Goal: Transaction & Acquisition: Obtain resource

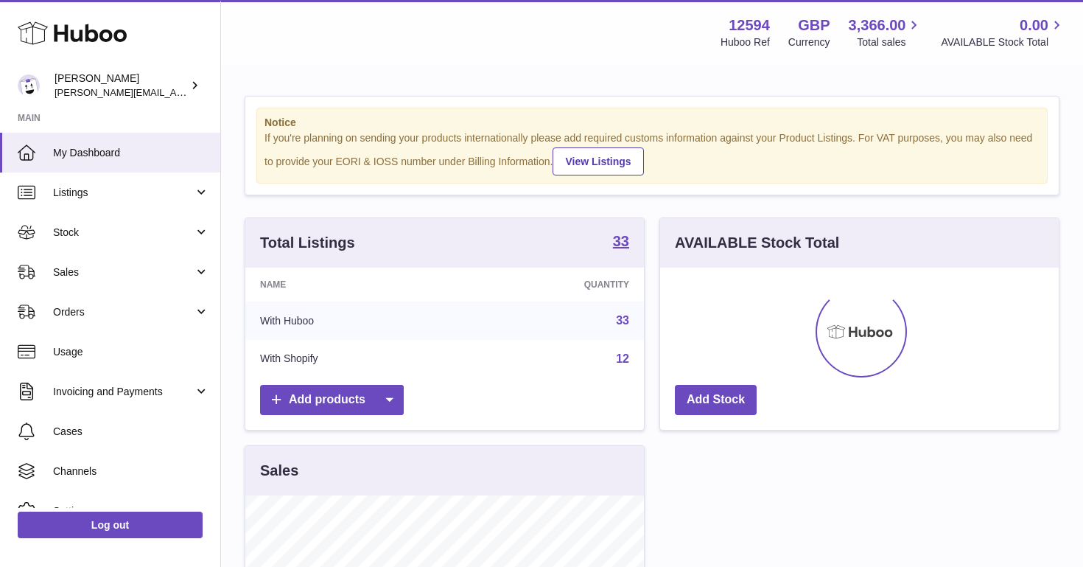
scroll to position [230, 399]
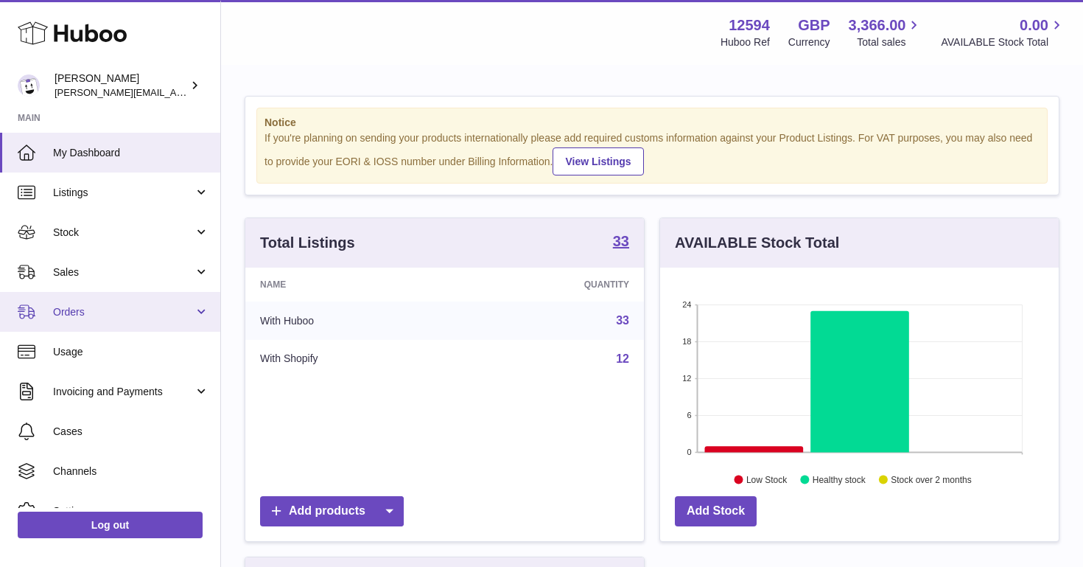
click at [117, 305] on span "Orders" at bounding box center [123, 312] width 141 height 14
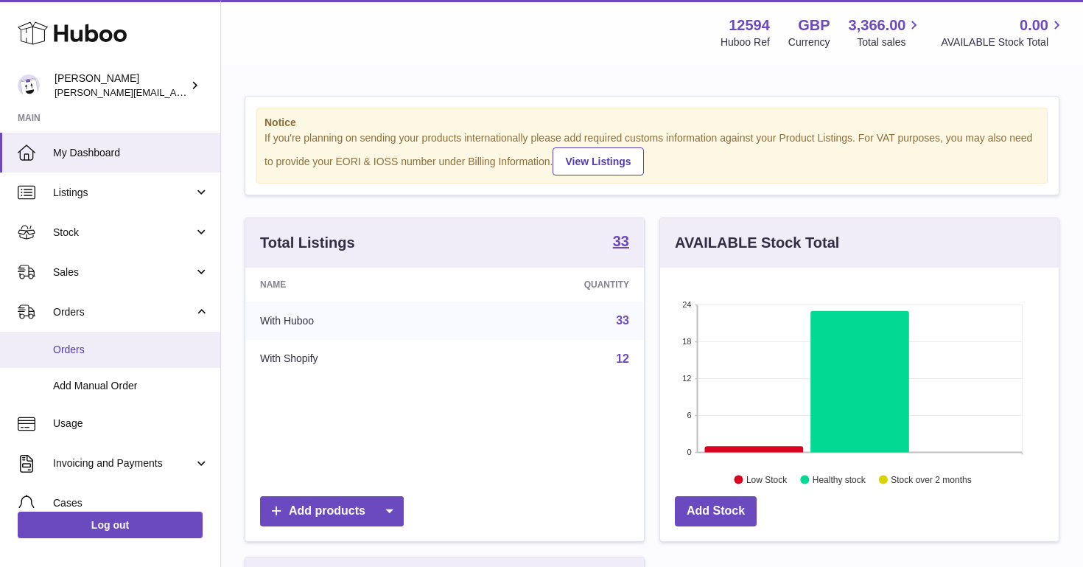
scroll to position [0, 0]
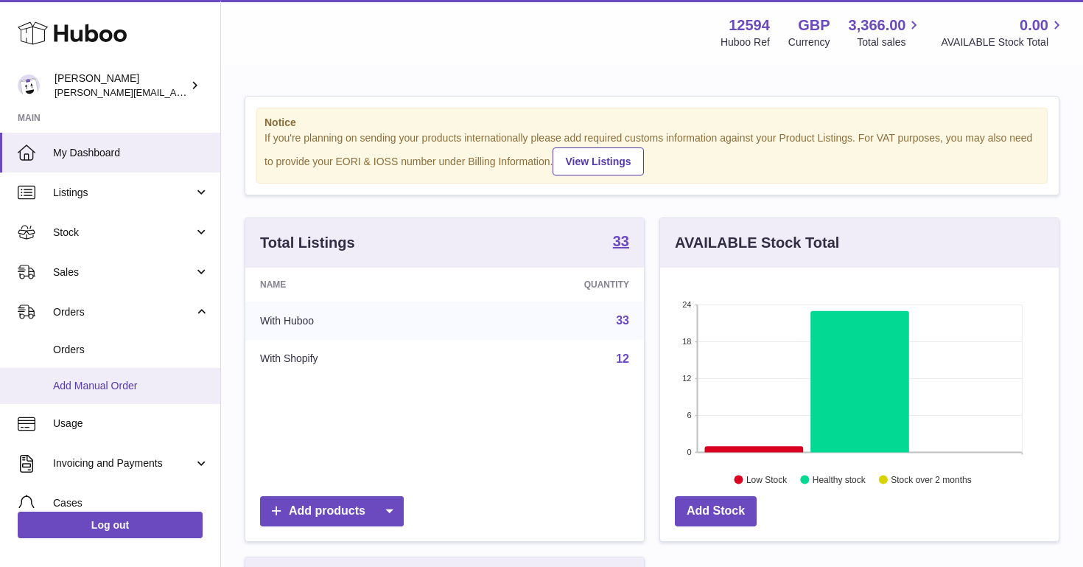
click at [91, 388] on span "Add Manual Order" at bounding box center [131, 386] width 156 height 14
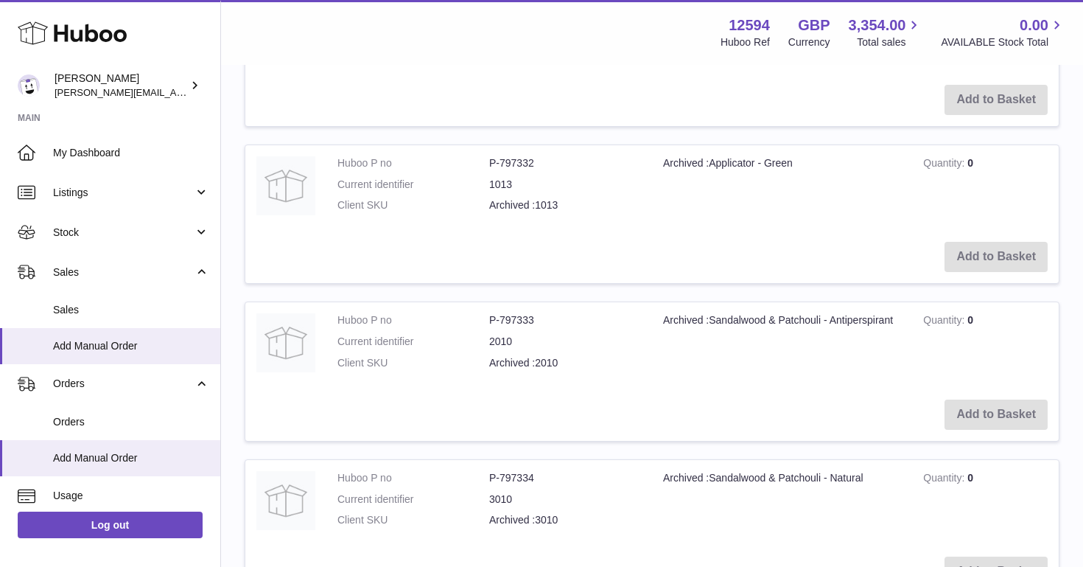
scroll to position [813, 0]
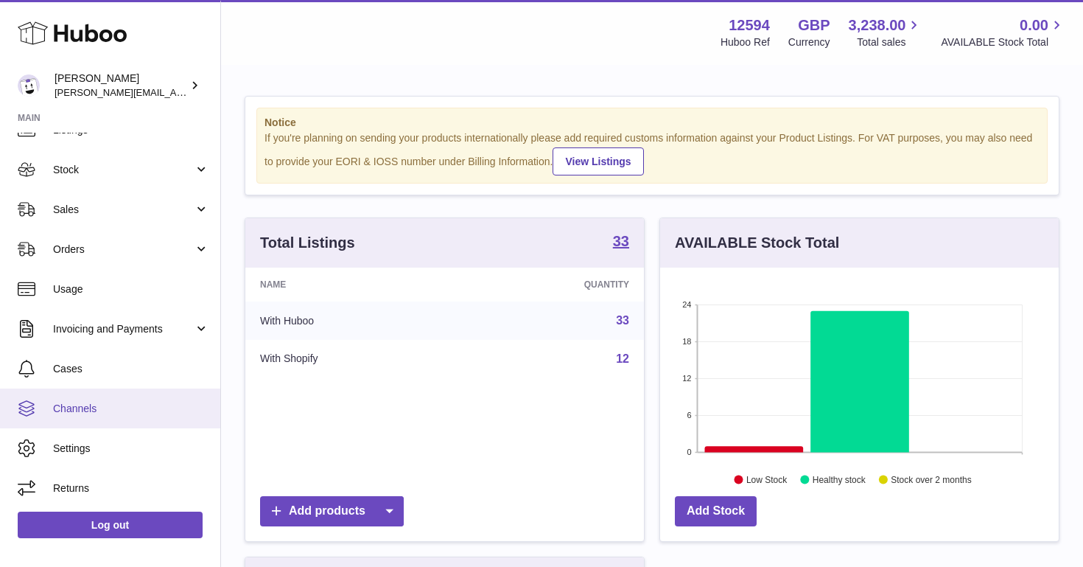
scroll to position [63, 0]
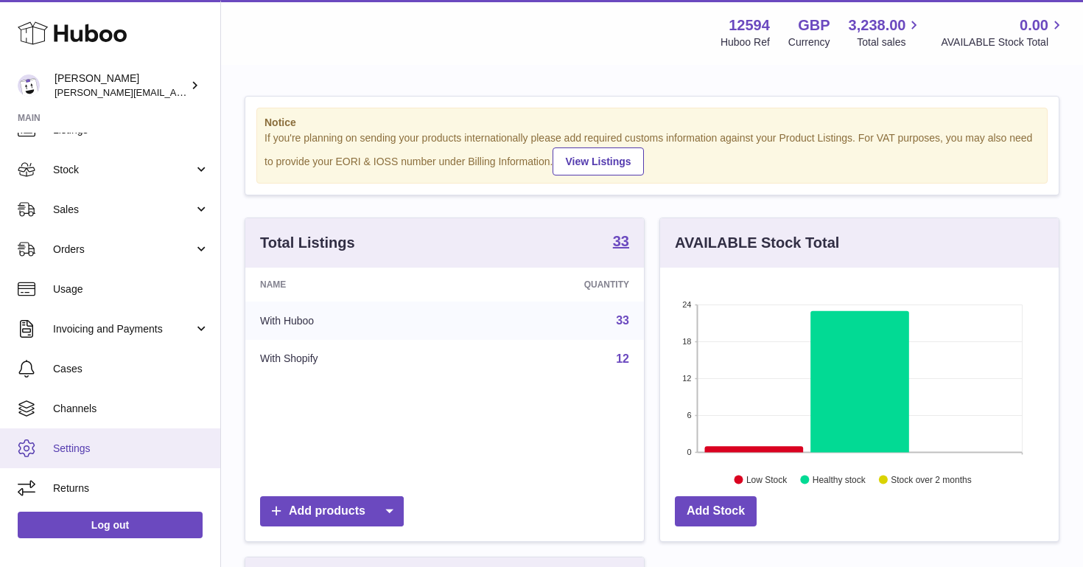
click at [64, 441] on span "Settings" at bounding box center [131, 448] width 156 height 14
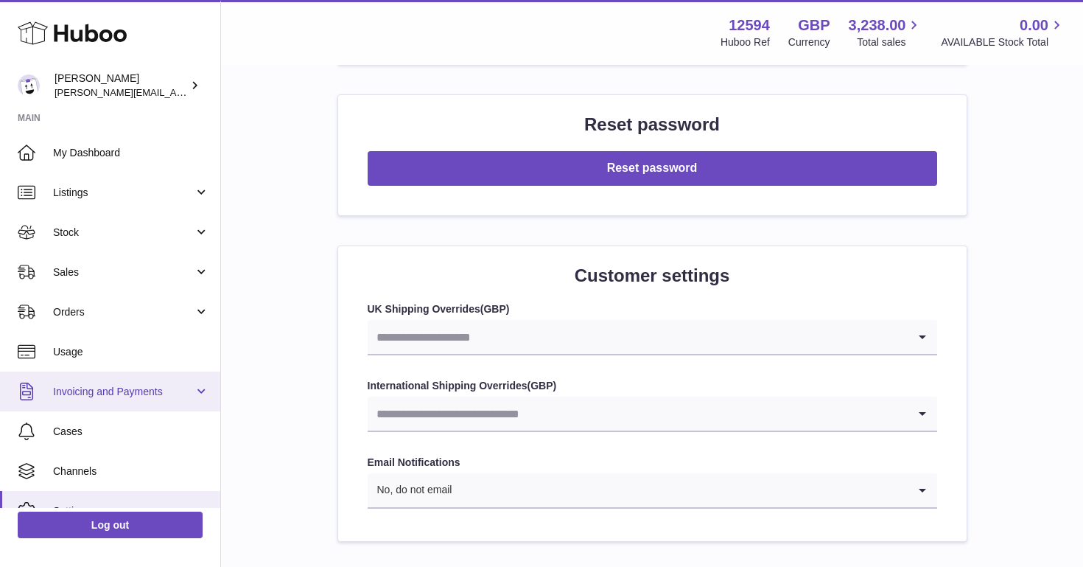
scroll to position [7, 0]
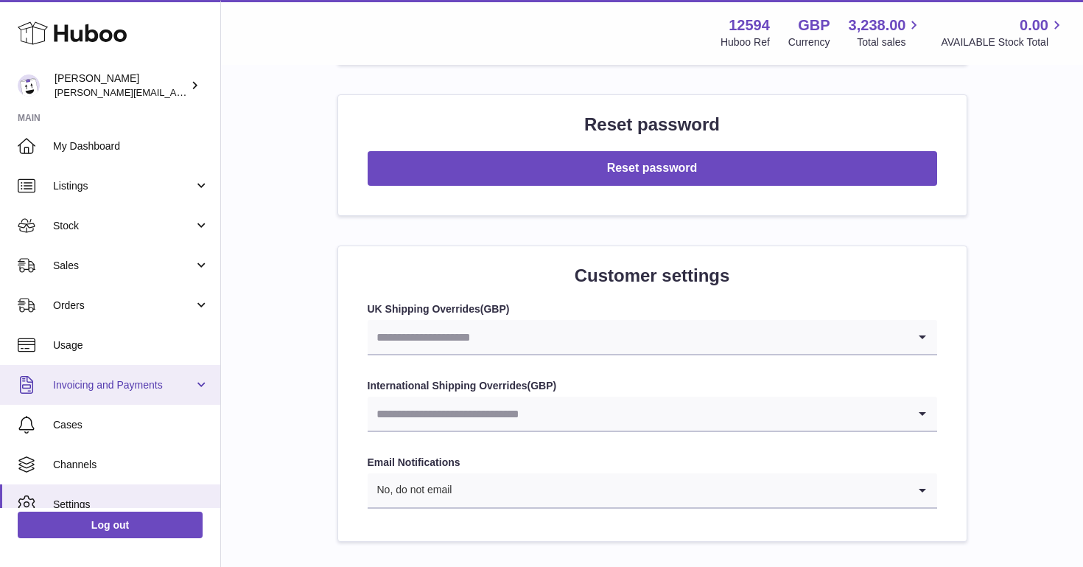
click at [131, 393] on link "Invoicing and Payments" at bounding box center [110, 385] width 220 height 40
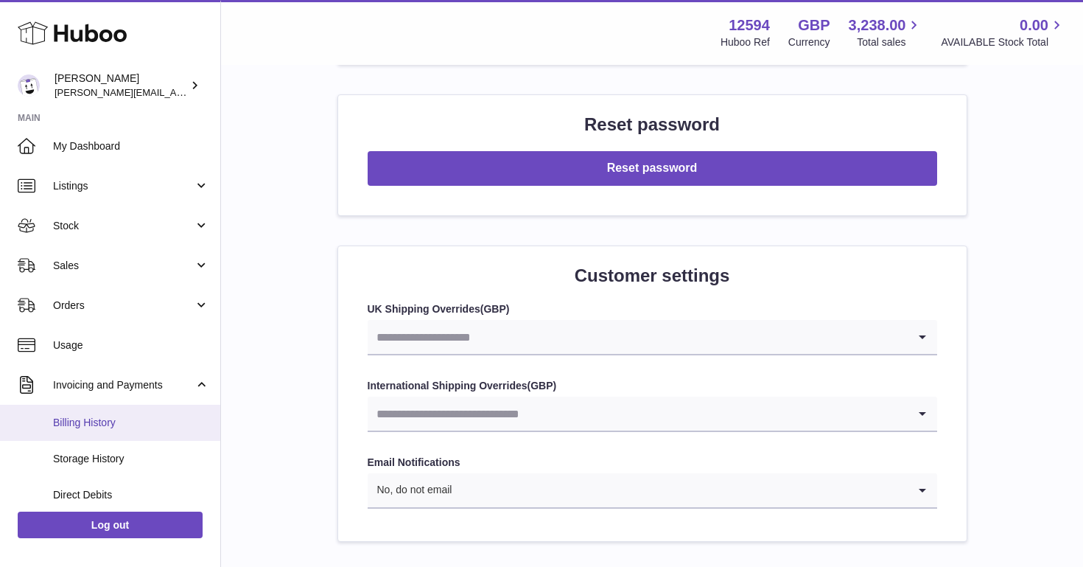
scroll to position [25, 0]
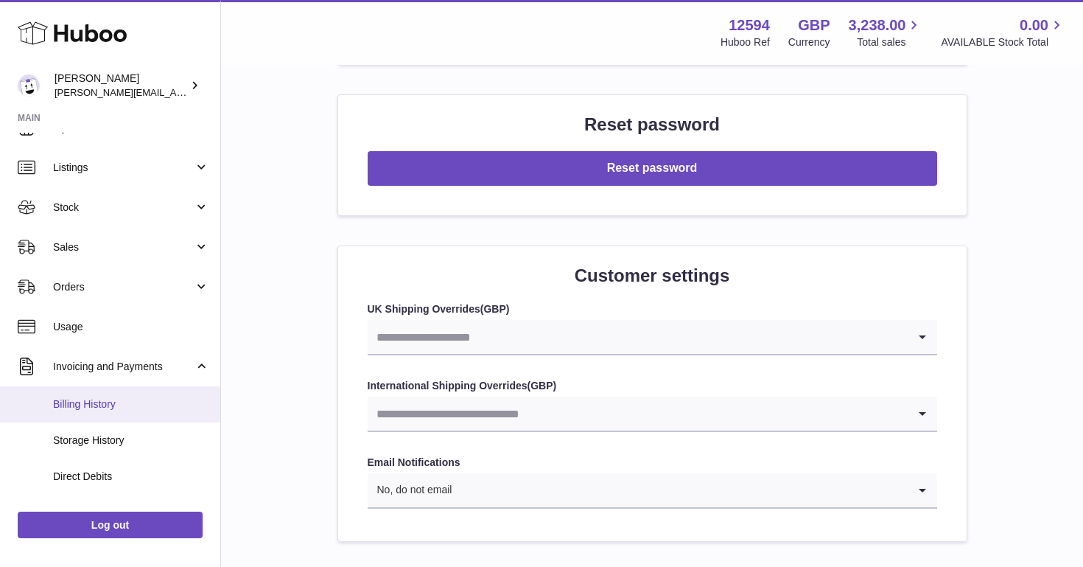
click at [111, 405] on span "Billing History" at bounding box center [131, 404] width 156 height 14
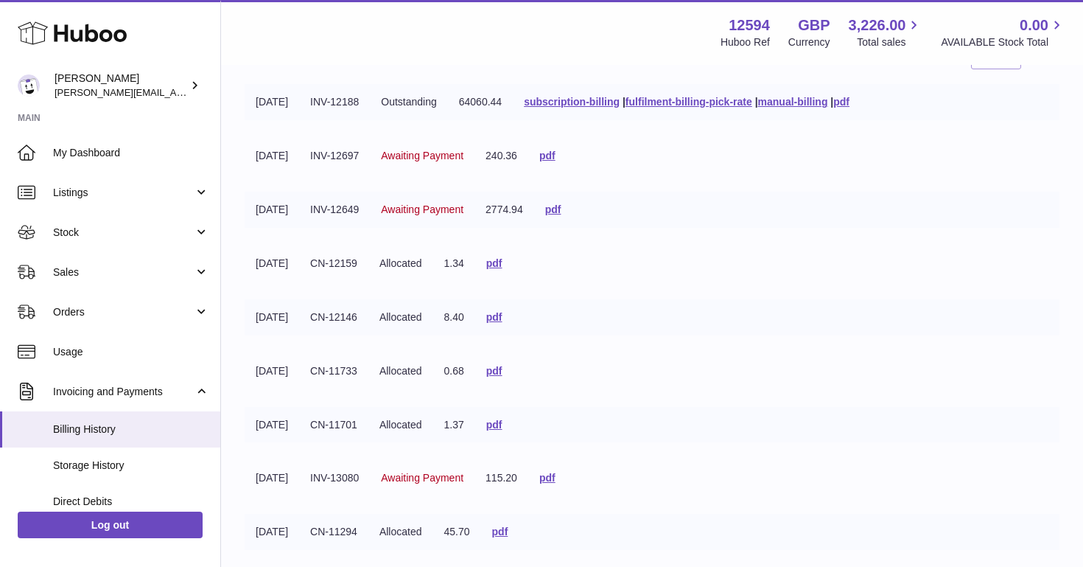
scroll to position [155, 0]
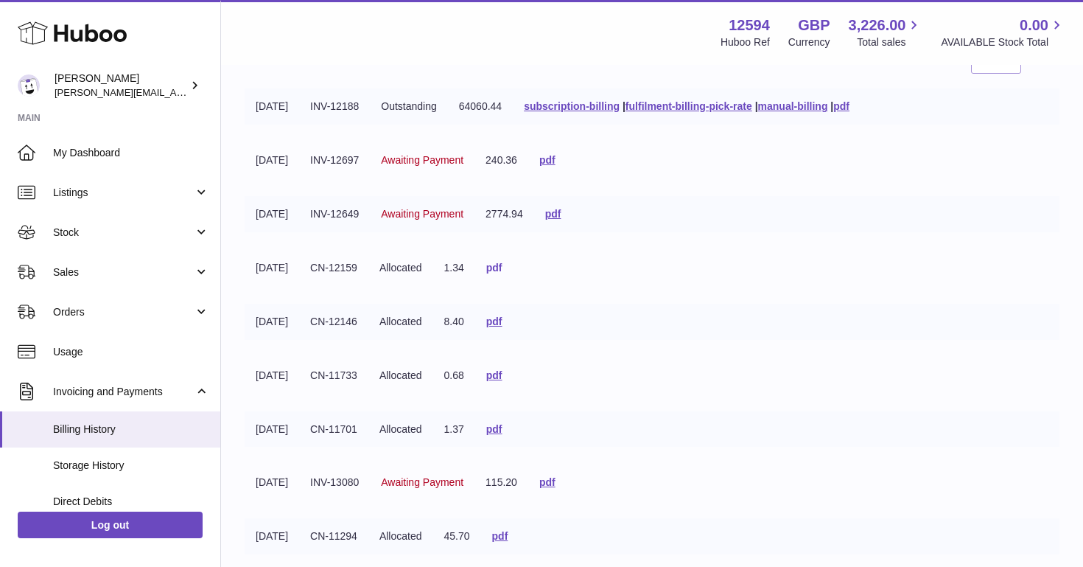
click at [502, 273] on link "pdf" at bounding box center [494, 268] width 16 height 12
click at [70, 147] on span "My Dashboard" at bounding box center [131, 153] width 156 height 14
